Goal: Understand process/instructions

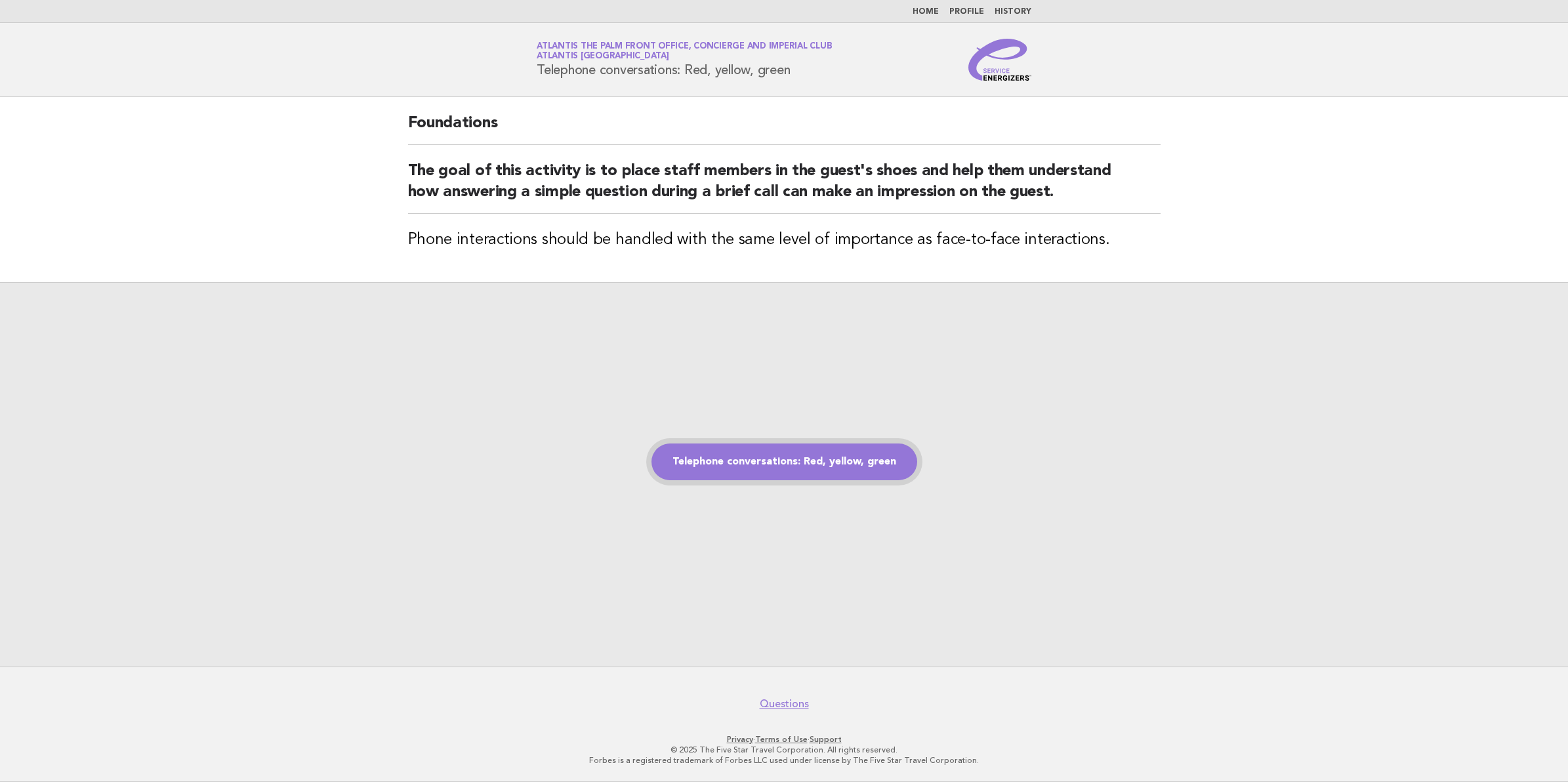
click at [857, 459] on link "Telephone conversations: Red, yellow, green" at bounding box center [785, 462] width 266 height 37
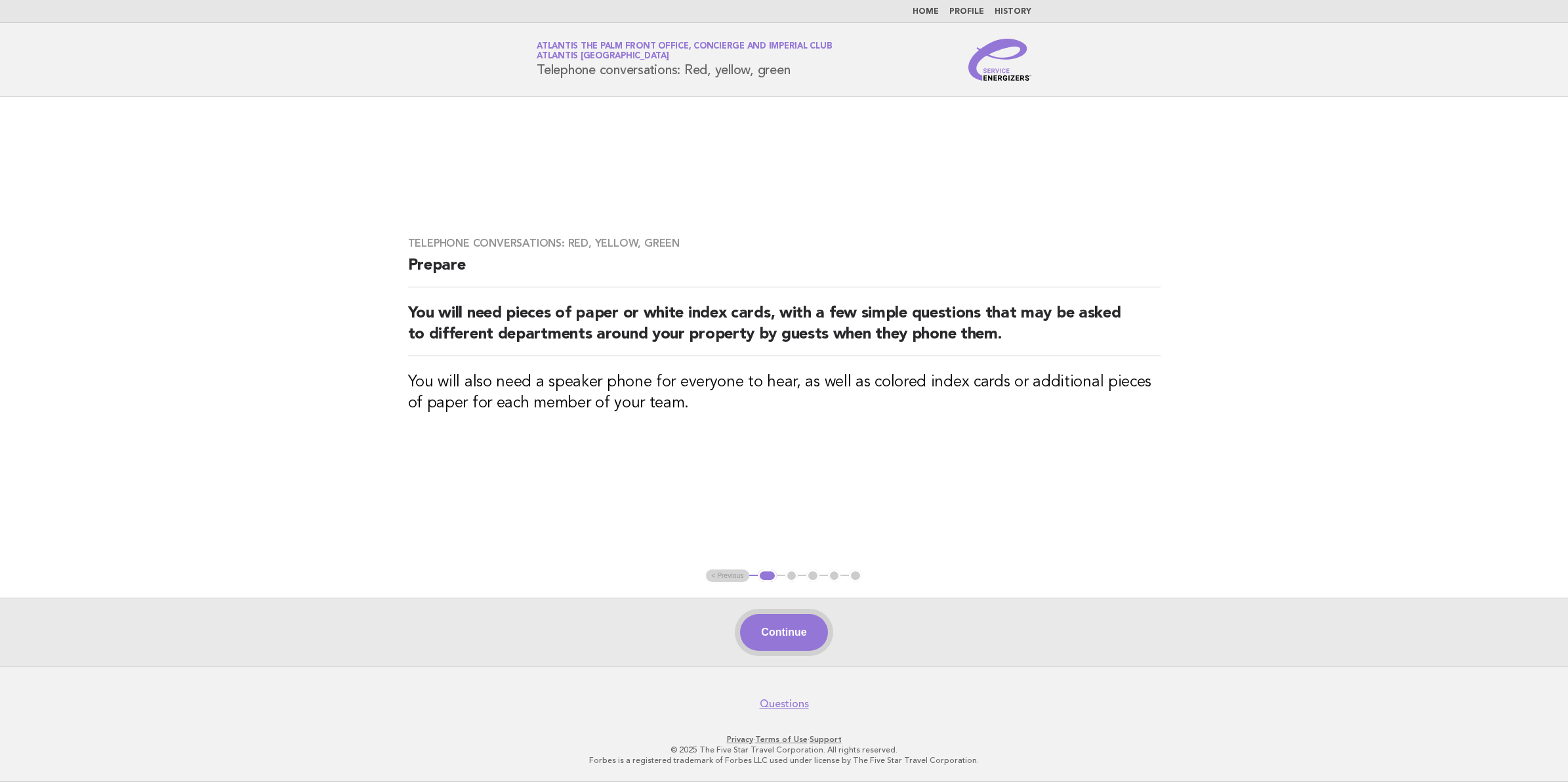
click at [786, 636] on button "Continue" at bounding box center [783, 632] width 87 height 37
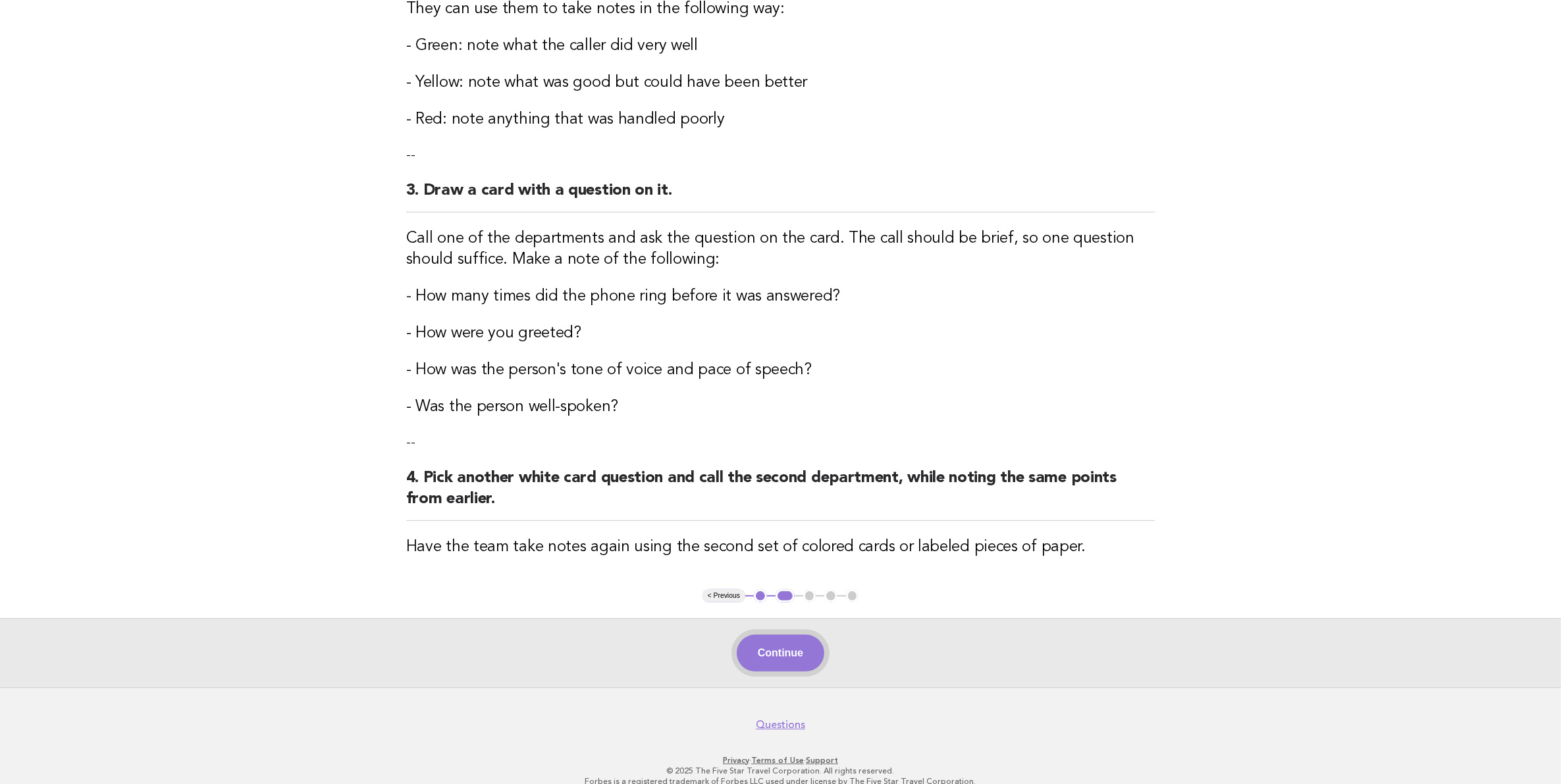
click at [781, 666] on button "Continue" at bounding box center [780, 654] width 87 height 37
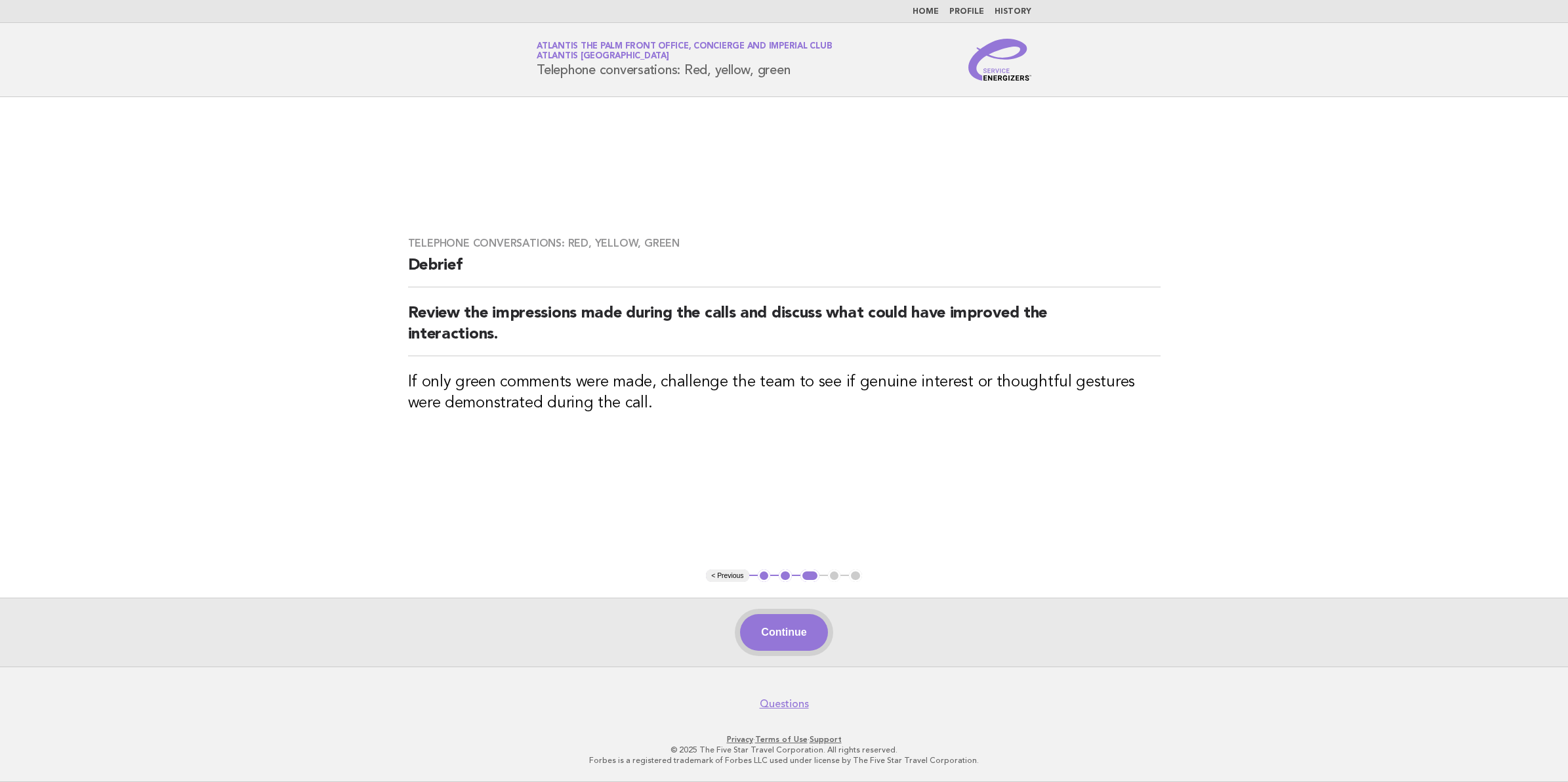
click at [807, 627] on button "Continue" at bounding box center [783, 632] width 87 height 37
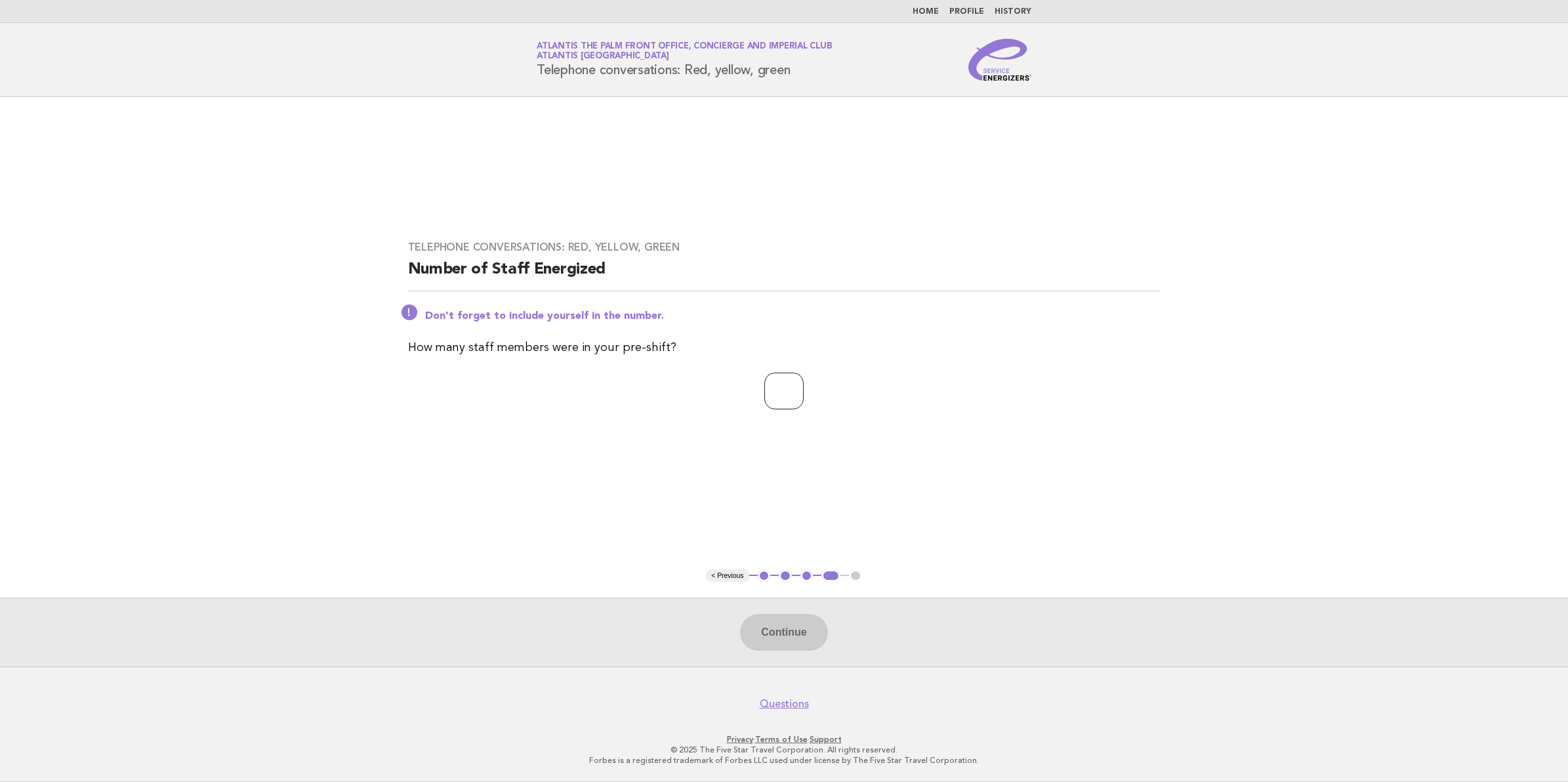
click at [764, 394] on input "number" at bounding box center [784, 391] width 39 height 37
type input "**"
click at [793, 631] on button "Continue" at bounding box center [783, 632] width 87 height 37
